Goal: Information Seeking & Learning: Find contact information

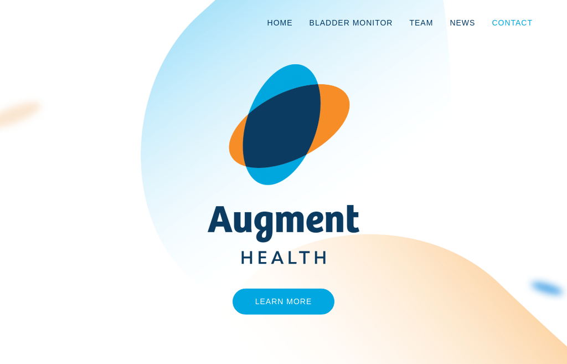
click at [524, 16] on link "Contact" at bounding box center [513, 22] width 58 height 37
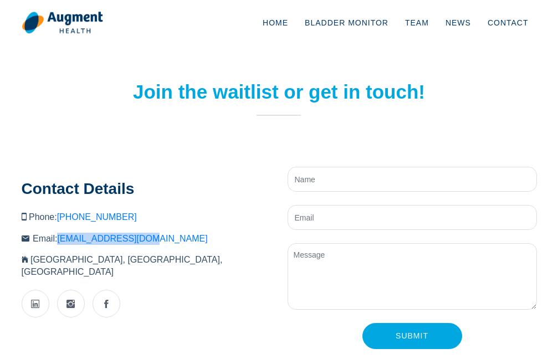
drag, startPoint x: 168, startPoint y: 236, endPoint x: 92, endPoint y: 253, distance: 78.5
click at [59, 239] on li "Email: info@augment.health" at bounding box center [146, 239] width 249 height 12
copy link "nfo@augment.health"
drag, startPoint x: 55, startPoint y: 236, endPoint x: 162, endPoint y: 243, distance: 106.6
click at [162, 243] on li "Email: info@augment.health" at bounding box center [146, 239] width 249 height 12
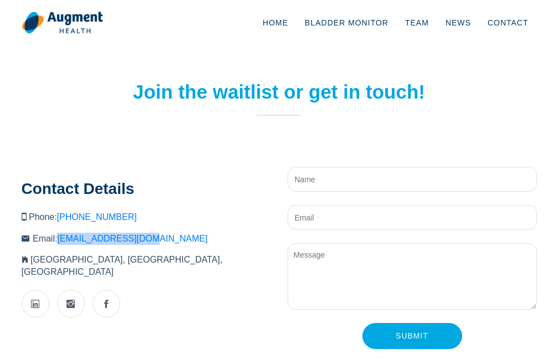
copy span "info@augment.health"
